Goal: Check status

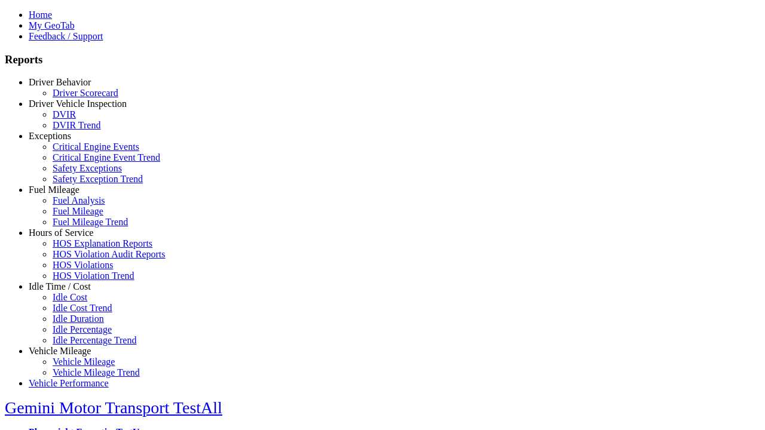
click at [69, 346] on link "Vehicle Mileage" at bounding box center [60, 351] width 62 height 10
click at [78, 367] on link "Vehicle Mileage Trend" at bounding box center [96, 372] width 87 height 10
select select "**"
type input "*********"
